Goal: Navigation & Orientation: Find specific page/section

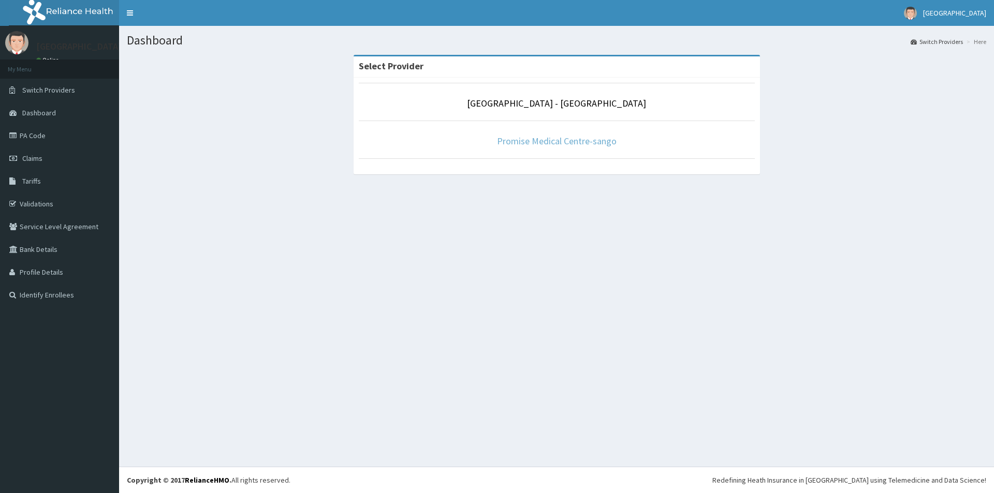
click at [591, 144] on link "Promise Medical Centre-sango" at bounding box center [557, 141] width 120 height 12
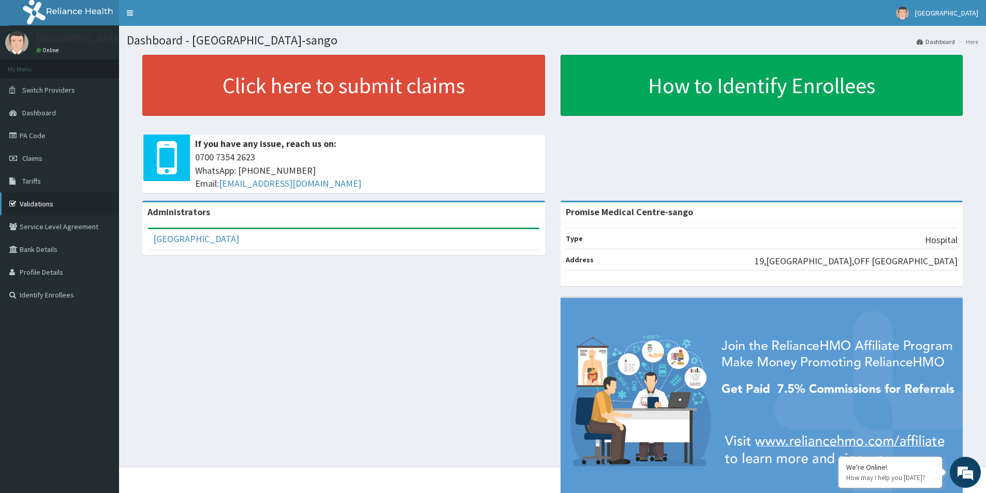
click at [43, 205] on link "Validations" at bounding box center [59, 204] width 119 height 23
click at [60, 214] on link "Validations" at bounding box center [59, 204] width 119 height 23
click at [34, 86] on span "Switch Providers" at bounding box center [48, 89] width 53 height 9
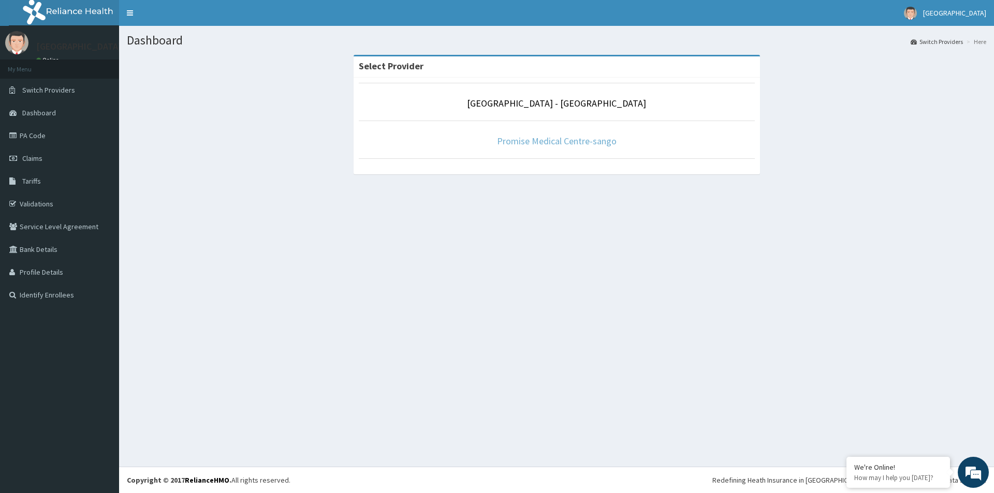
click at [544, 141] on link "Promise Medical Centre-sango" at bounding box center [557, 141] width 120 height 12
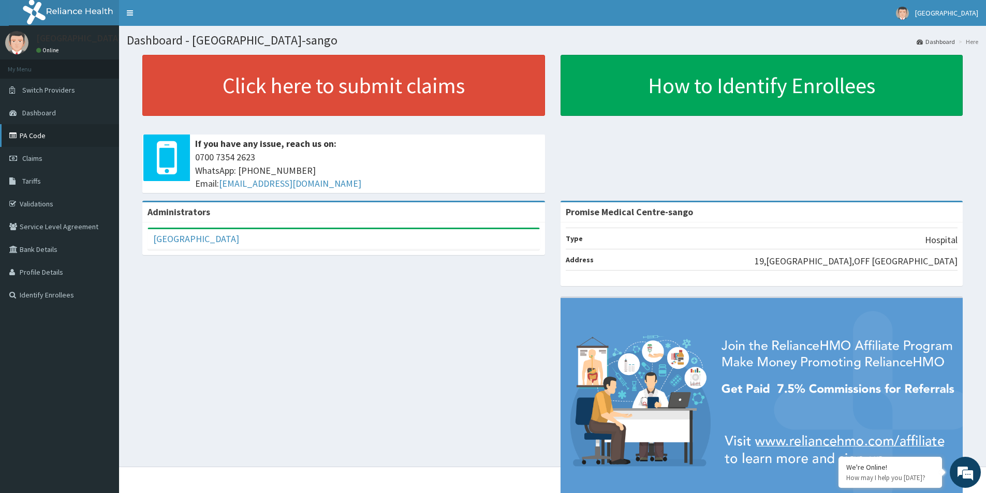
click at [35, 145] on link "PA Code" at bounding box center [59, 135] width 119 height 23
